Goal: Information Seeking & Learning: Learn about a topic

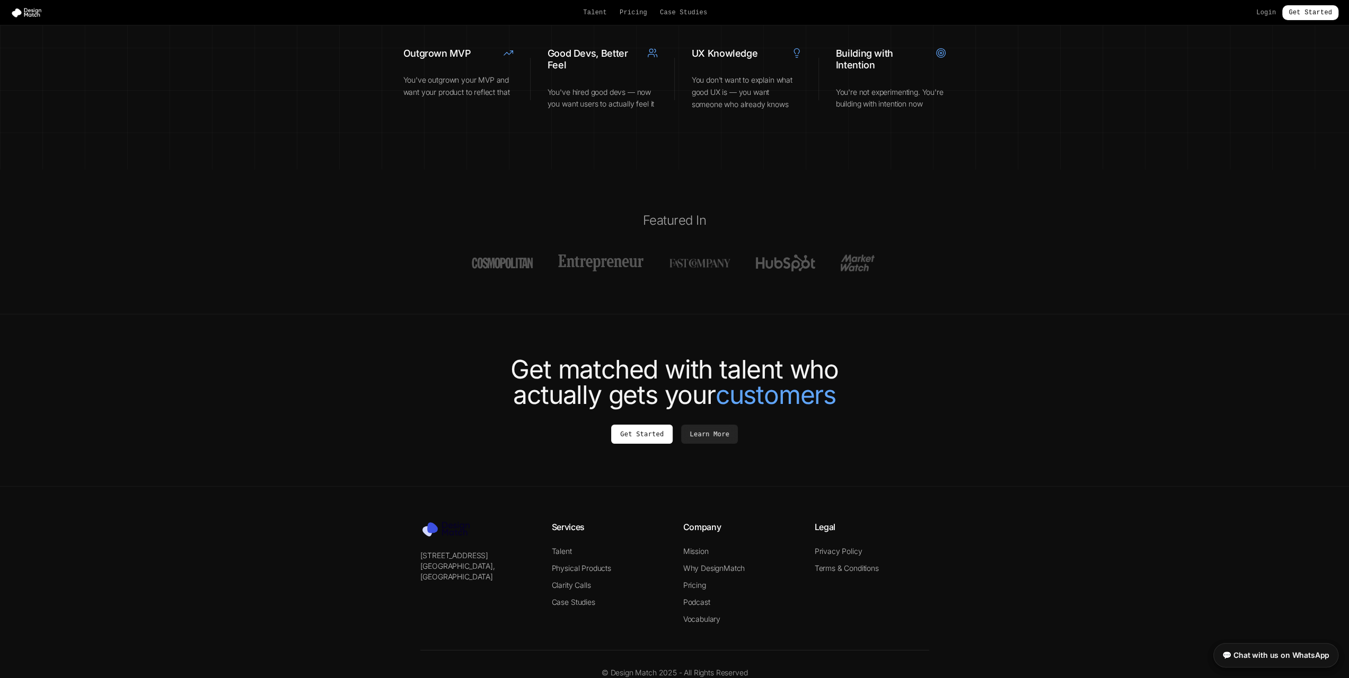
scroll to position [3878, 0]
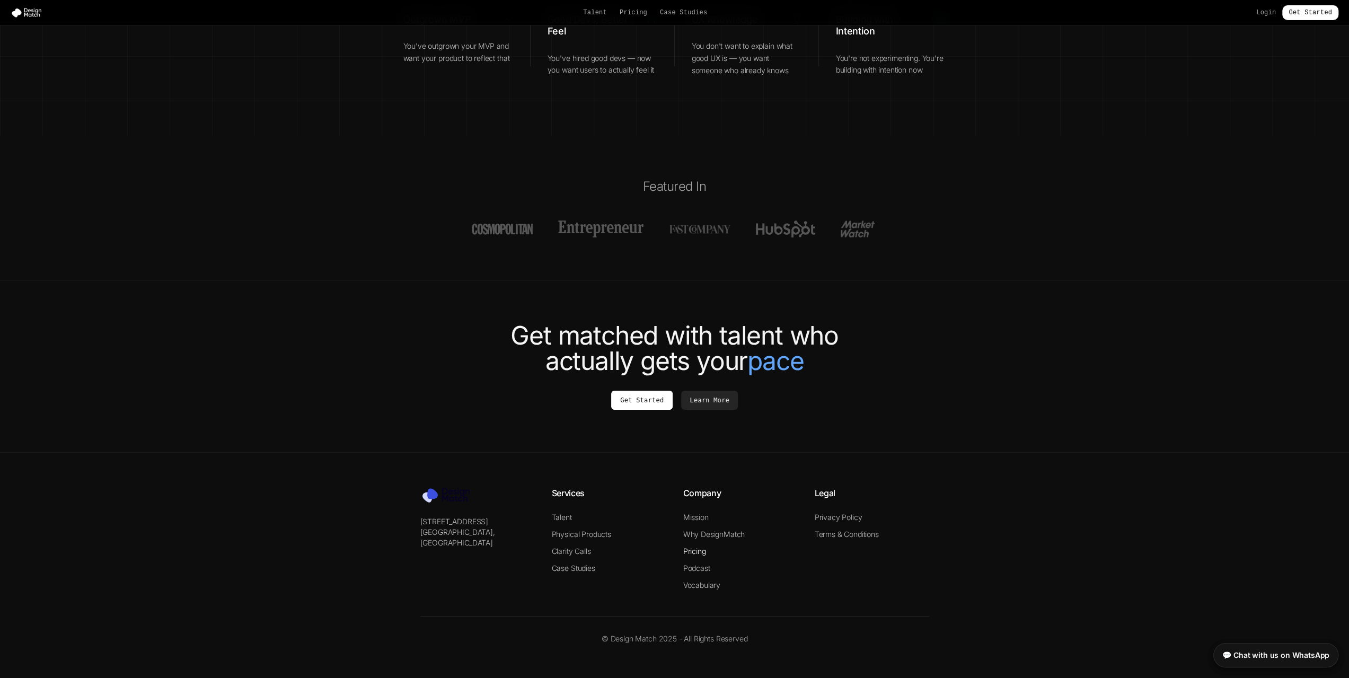
click at [700, 551] on link "Pricing" at bounding box center [694, 550] width 23 height 9
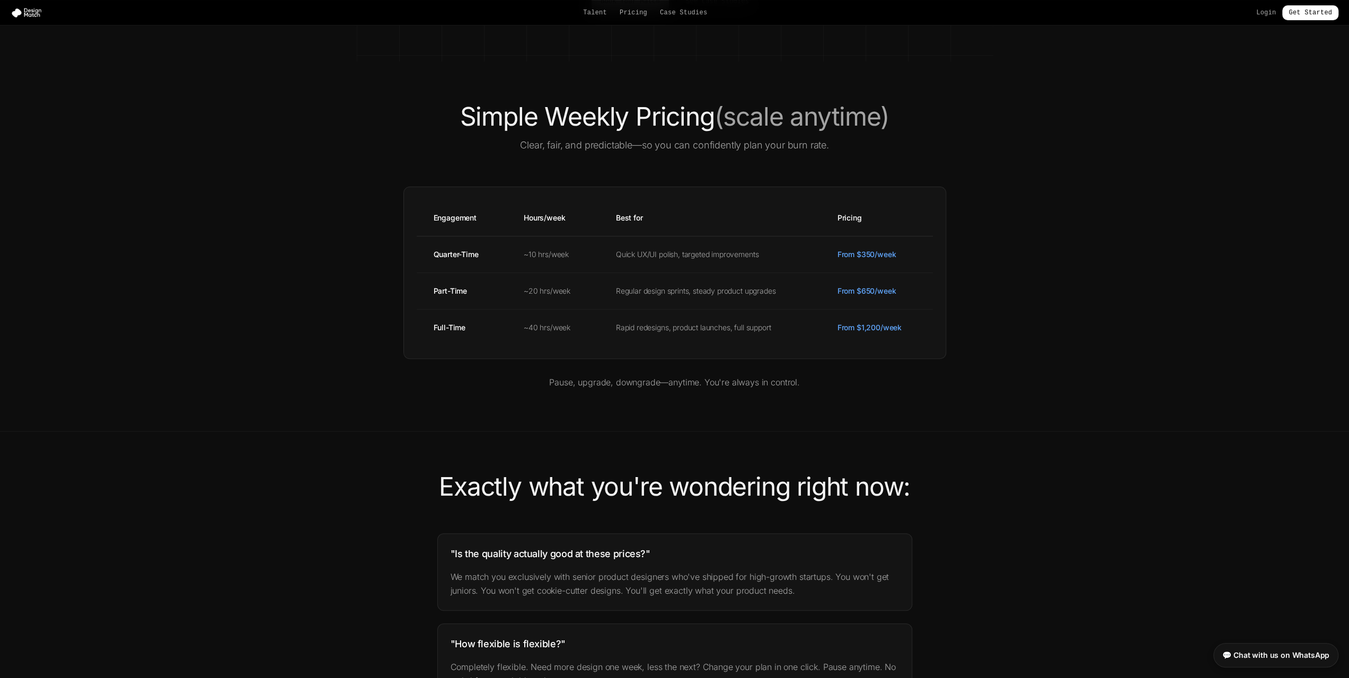
scroll to position [265, 0]
click at [690, 23] on nav "Talent Pricing Case Studies Login Get Started" at bounding box center [674, 12] width 1349 height 25
click at [682, 11] on link "Case Studies" at bounding box center [683, 12] width 47 height 8
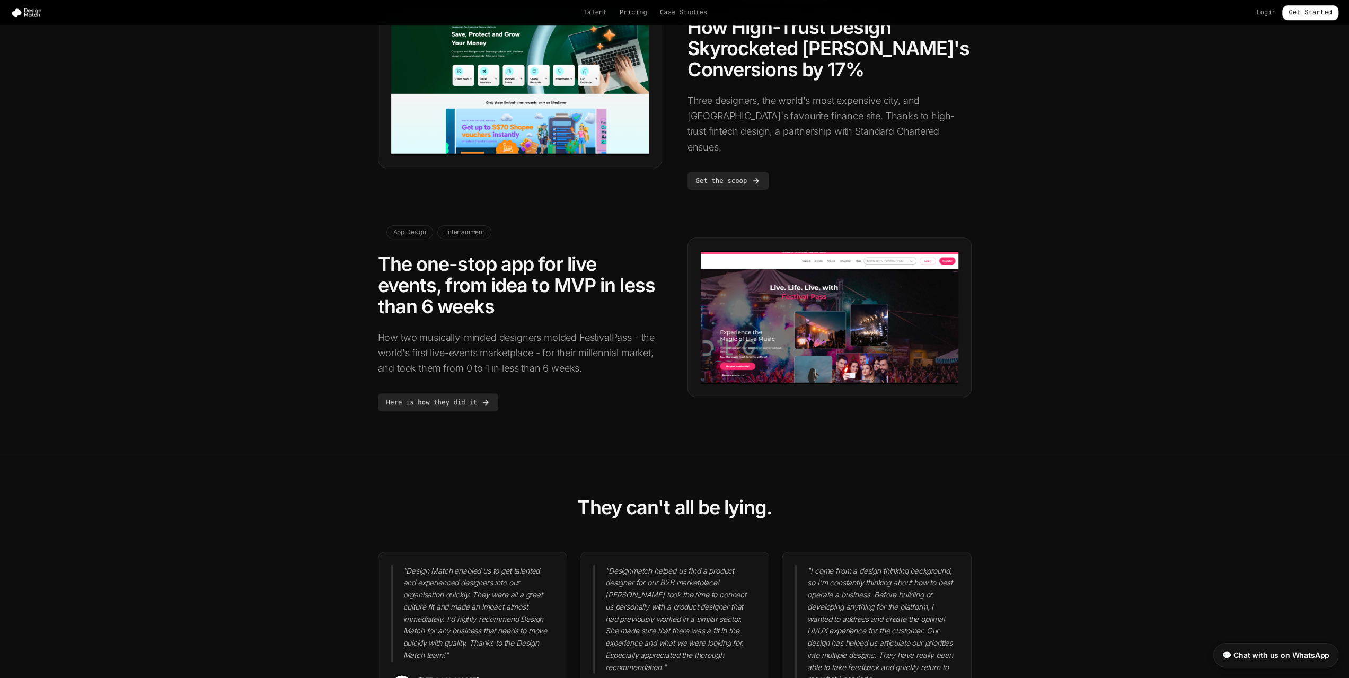
scroll to position [954, 0]
